Goal: Register for event/course

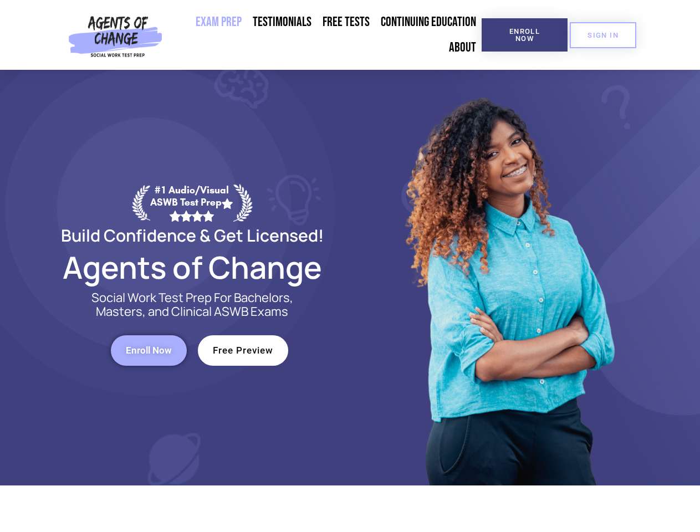
click at [350, 266] on div at bounding box center [508, 278] width 316 height 416
click at [524, 35] on span "Enroll Now" at bounding box center [524, 35] width 50 height 14
click at [603, 35] on span "SIGN IN" at bounding box center [603, 35] width 31 height 7
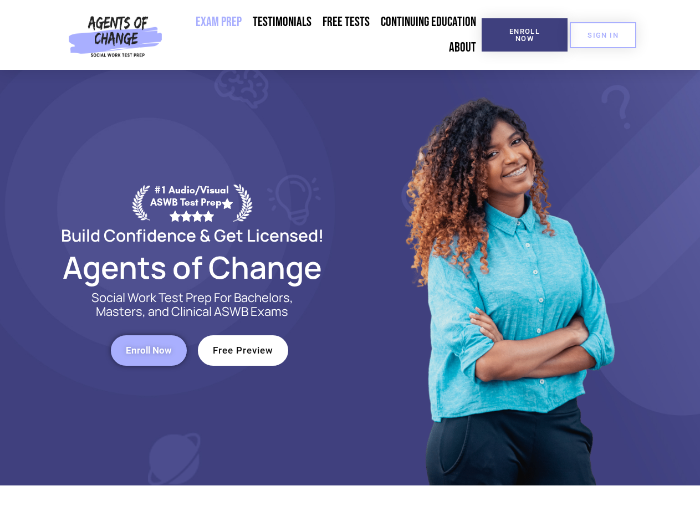
click at [149, 350] on span "Enroll Now" at bounding box center [149, 350] width 46 height 9
click at [243, 350] on span "Free Preview" at bounding box center [243, 350] width 60 height 9
